Goal: Task Accomplishment & Management: Complete application form

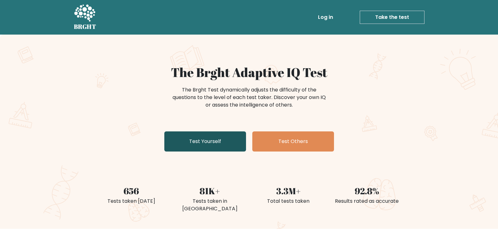
click at [235, 146] on link "Test Yourself" at bounding box center [205, 141] width 82 height 20
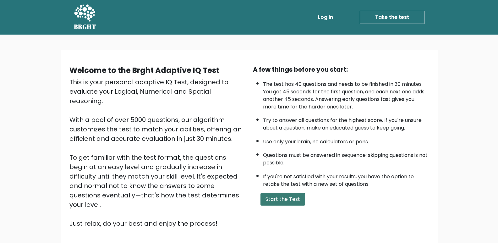
click at [277, 202] on button "Start the Test" at bounding box center [283, 199] width 45 height 13
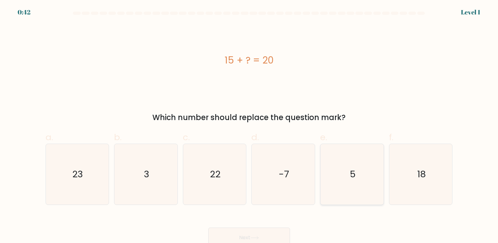
click at [346, 170] on icon "5" at bounding box center [352, 174] width 61 height 61
click at [250, 126] on input "e. 5" at bounding box center [249, 124] width 0 height 4
radio input "true"
click at [268, 230] on button "Next" at bounding box center [249, 238] width 82 height 20
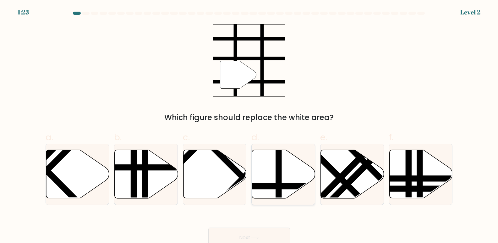
click at [286, 182] on icon at bounding box center [283, 174] width 63 height 48
click at [250, 126] on input "d." at bounding box center [249, 124] width 0 height 4
radio input "true"
click at [237, 230] on button "Next" at bounding box center [249, 238] width 82 height 20
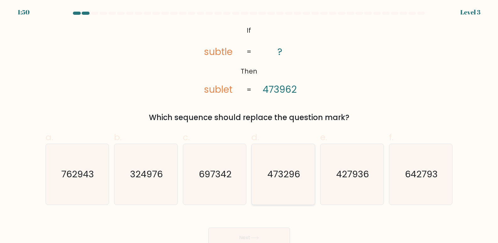
click at [280, 176] on text "473296" at bounding box center [284, 174] width 33 height 13
click at [250, 126] on input "d. 473296" at bounding box center [249, 124] width 0 height 4
radio input "true"
click at [262, 235] on button "Next" at bounding box center [249, 238] width 82 height 20
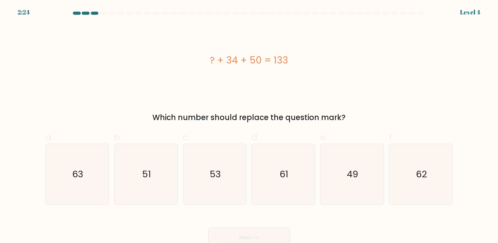
click at [189, 108] on div "? + 34 + 50 = 133 Which number should replace the question mark?" at bounding box center [249, 73] width 415 height 99
click at [366, 152] on icon "49" at bounding box center [352, 174] width 61 height 61
click at [250, 126] on input "e. 49" at bounding box center [249, 124] width 0 height 4
radio input "true"
click at [265, 236] on button "Next" at bounding box center [249, 238] width 82 height 20
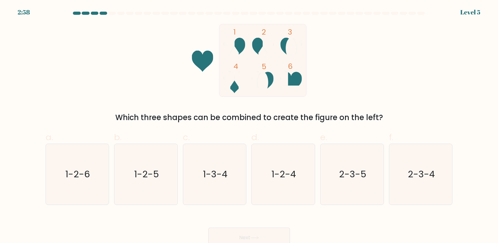
click at [128, 75] on div "1 2 3 4 5 6 Which three shapes can be combined to create the figure on the left?" at bounding box center [249, 73] width 415 height 99
click at [273, 174] on text "1-2-4" at bounding box center [284, 174] width 25 height 13
click at [250, 126] on input "d. 1-2-4" at bounding box center [249, 124] width 0 height 4
radio input "true"
click at [254, 232] on button "Next" at bounding box center [249, 238] width 82 height 20
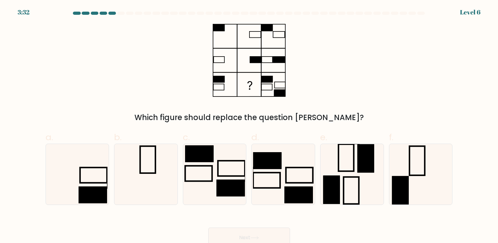
click at [112, 62] on div "Which figure should replace the question [PERSON_NAME]?" at bounding box center [249, 73] width 415 height 99
click at [194, 157] on rect at bounding box center [199, 154] width 28 height 17
click at [249, 126] on input "c." at bounding box center [249, 124] width 0 height 4
radio input "true"
click at [296, 197] on rect at bounding box center [299, 194] width 28 height 17
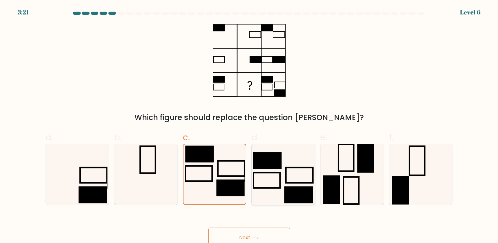
click at [250, 126] on input "d." at bounding box center [249, 124] width 0 height 4
radio input "true"
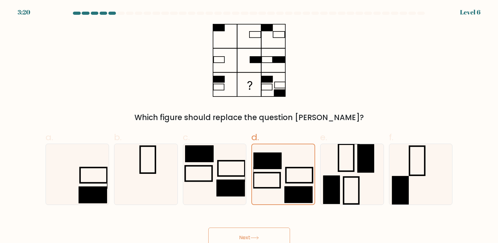
click at [264, 235] on button "Next" at bounding box center [249, 238] width 82 height 20
